Goal: Task Accomplishment & Management: Use online tool/utility

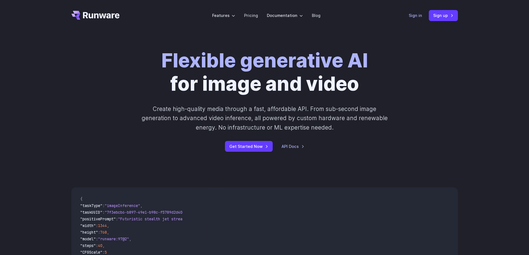
click at [411, 16] on link "Sign in" at bounding box center [415, 15] width 13 height 6
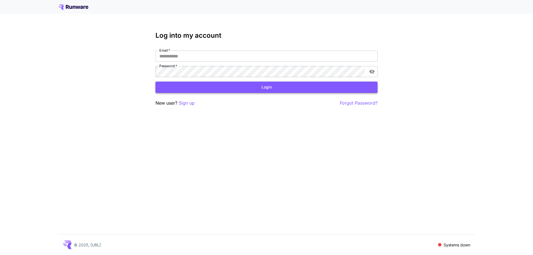
type input "**********"
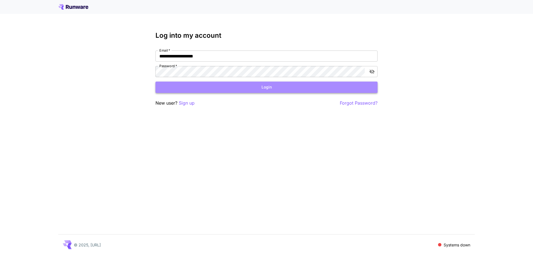
click at [250, 89] on button "Login" at bounding box center [266, 87] width 222 height 11
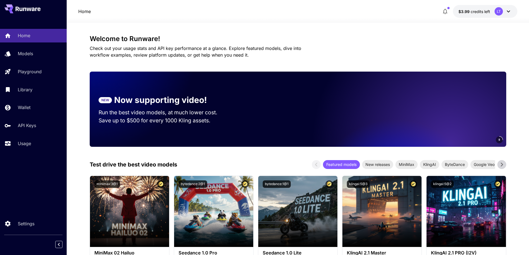
click at [88, 80] on link "Video Inference" at bounding box center [94, 80] width 54 height 7
